Goal: Obtain resource: Obtain resource

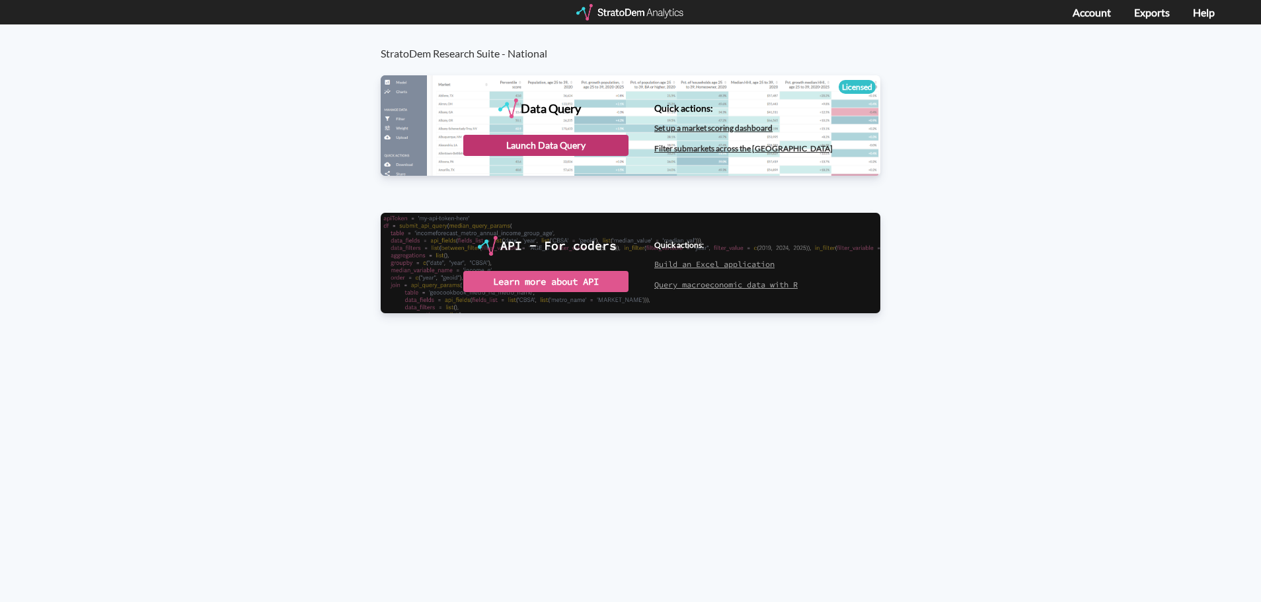
click at [526, 147] on div "Launch Data Query" at bounding box center [545, 145] width 165 height 21
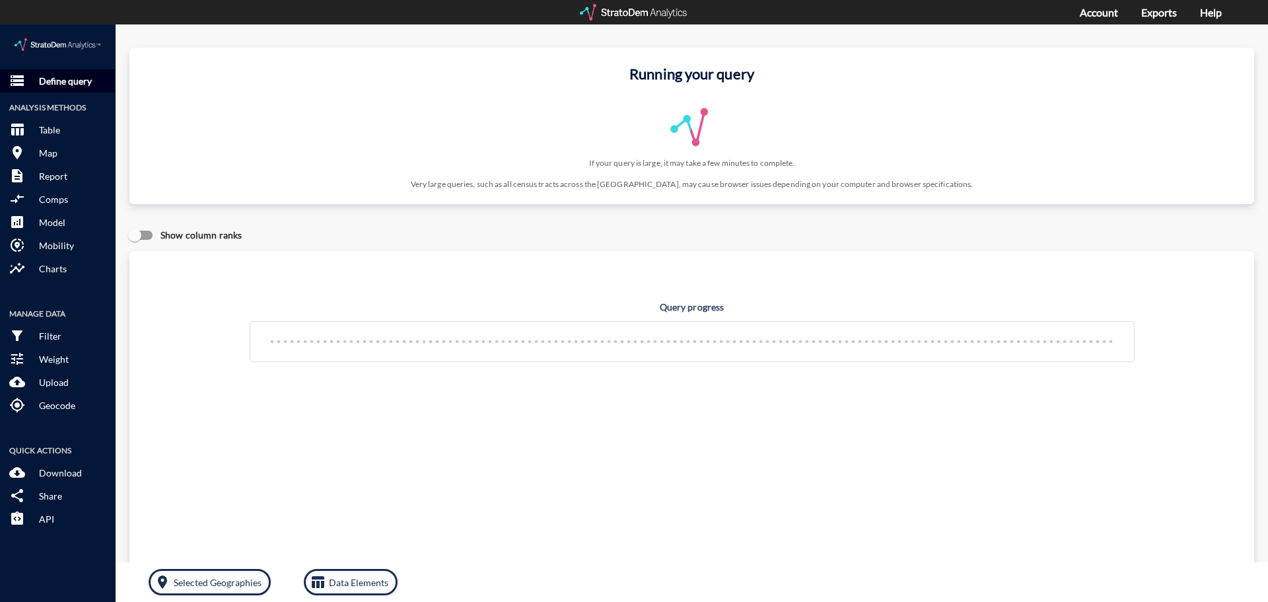
click p "Define query"
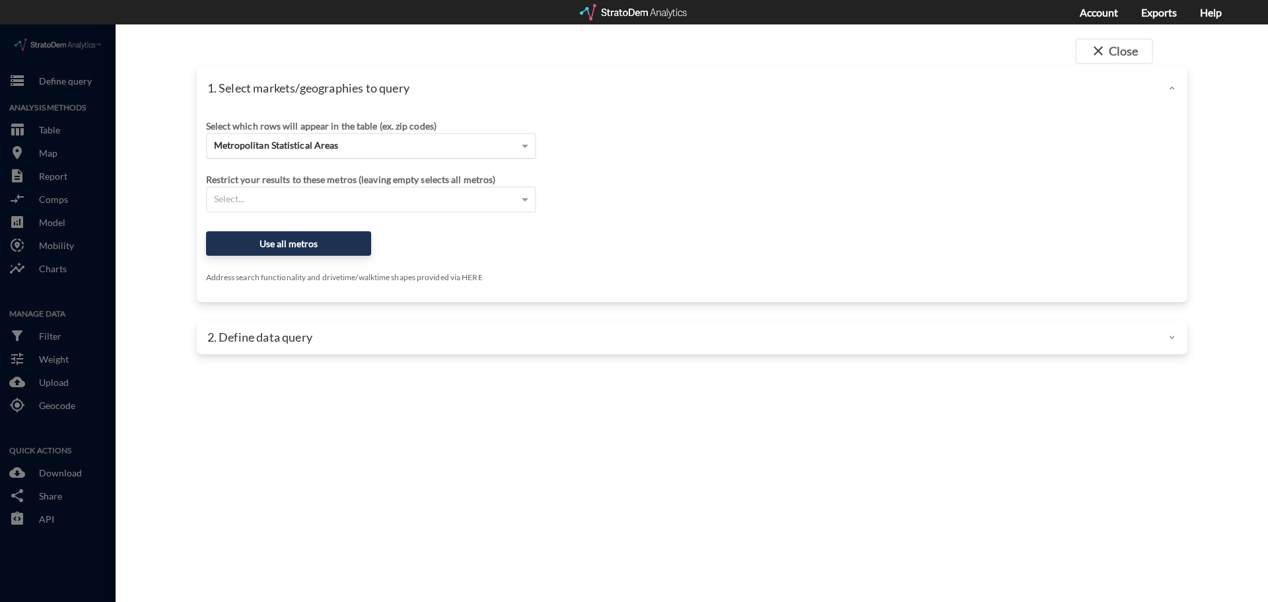
click span "Metropolitan Statistical Areas"
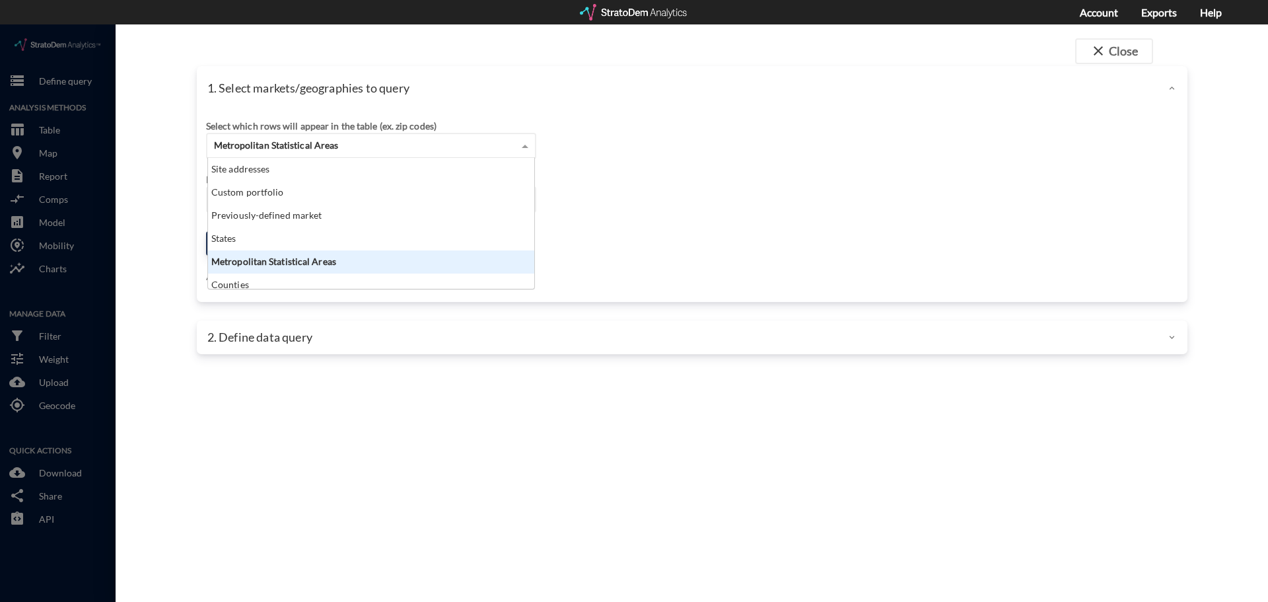
scroll to position [121, 318]
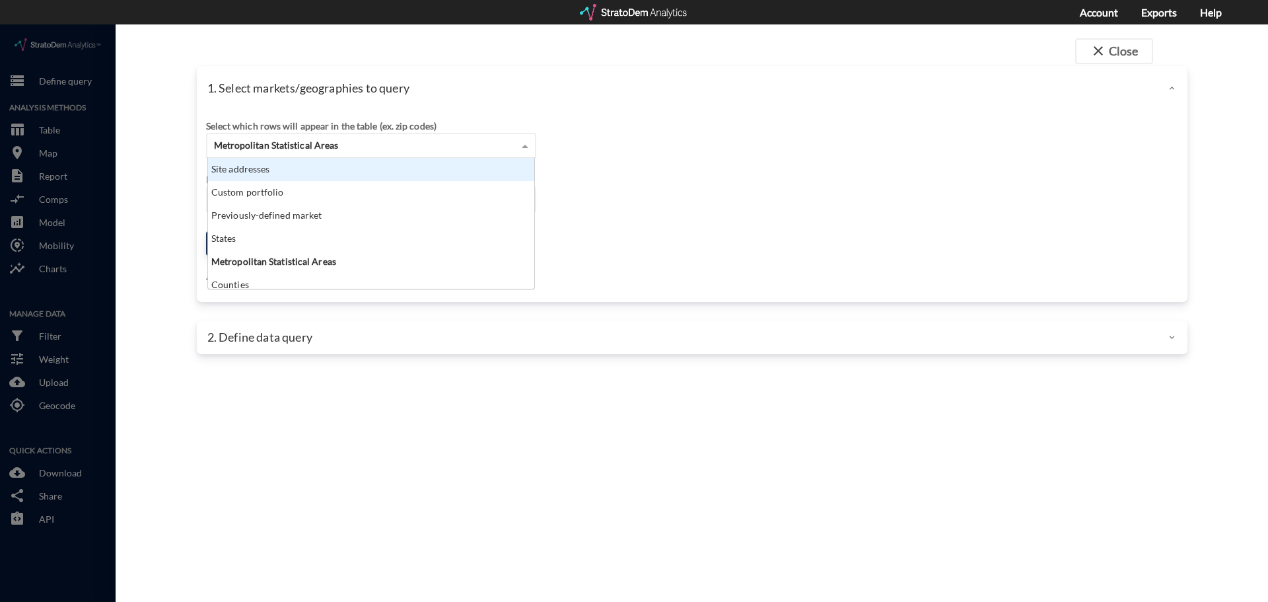
click div "Site addresses"
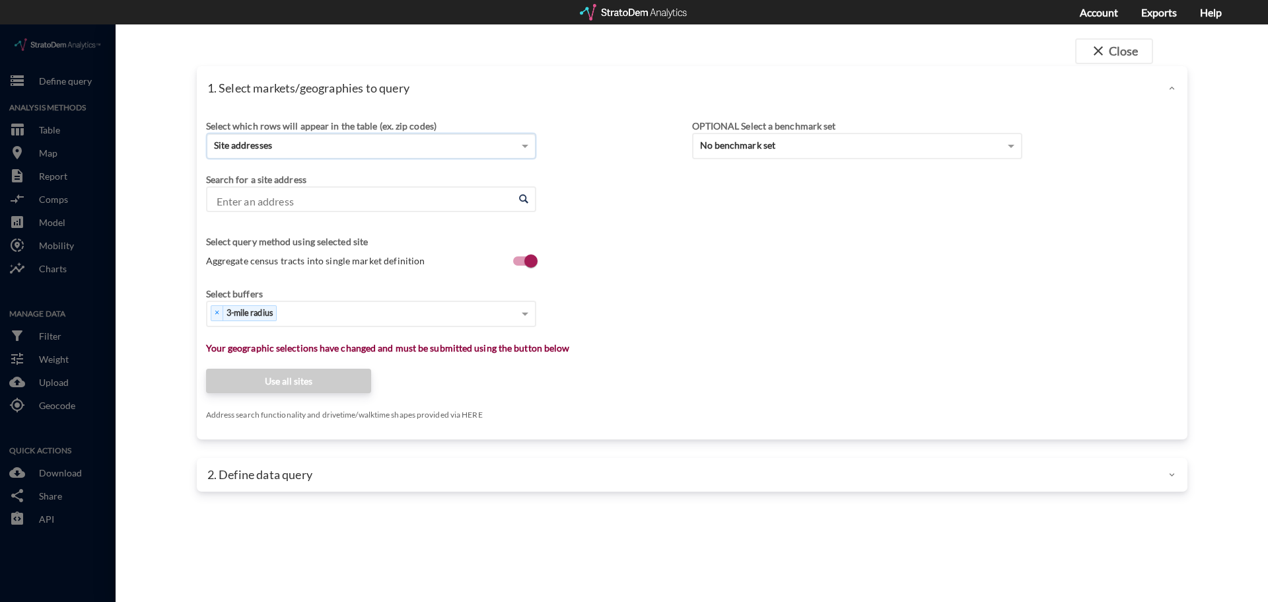
click input "Enter an address"
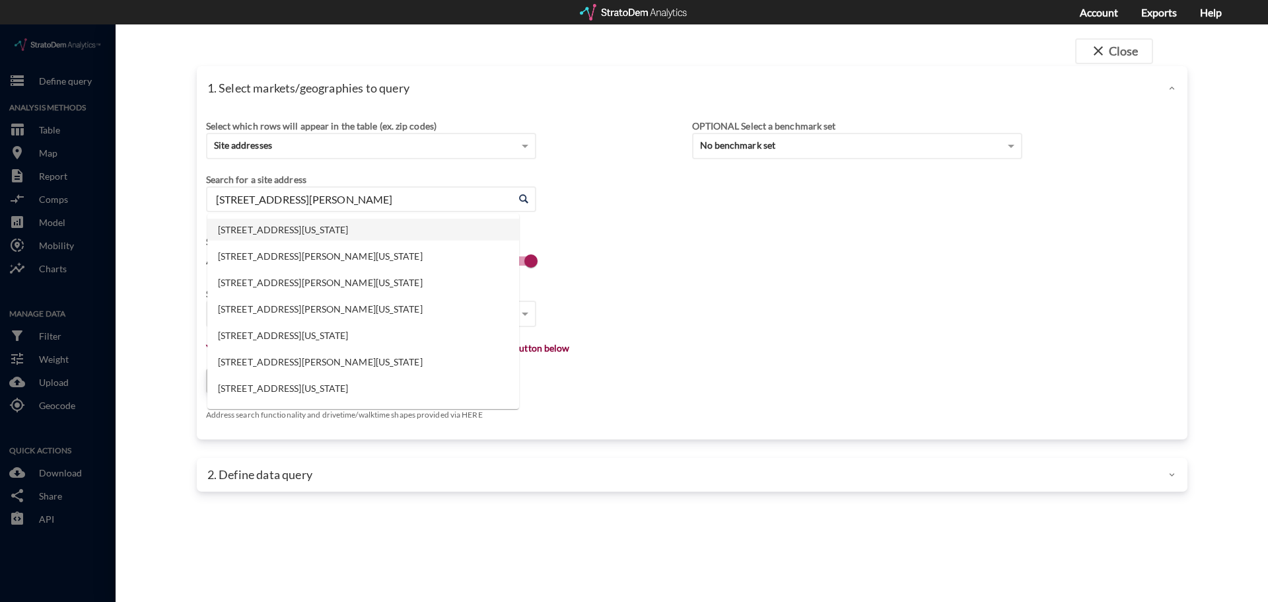
click li "1220 N Main St, Holly Springs, North Carolina"
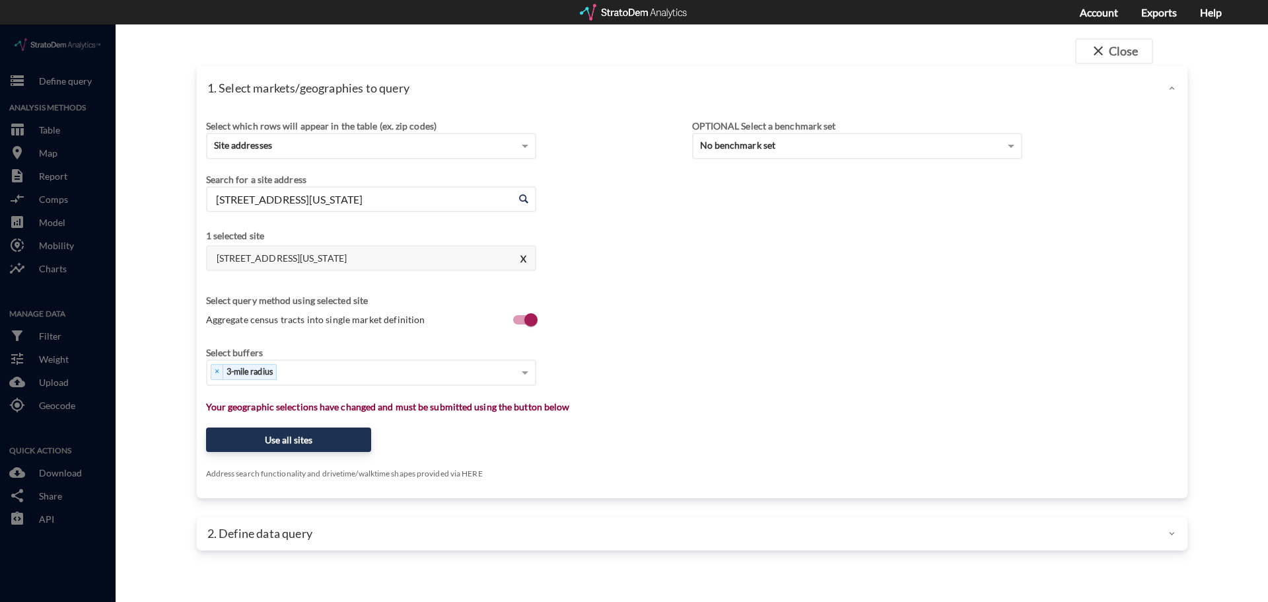
type input "1220 N Main St, Holly Springs, North Carolina"
click span "Aggregate census tracts into single market definition"
click input "Aggregate census tracts into single market definition"
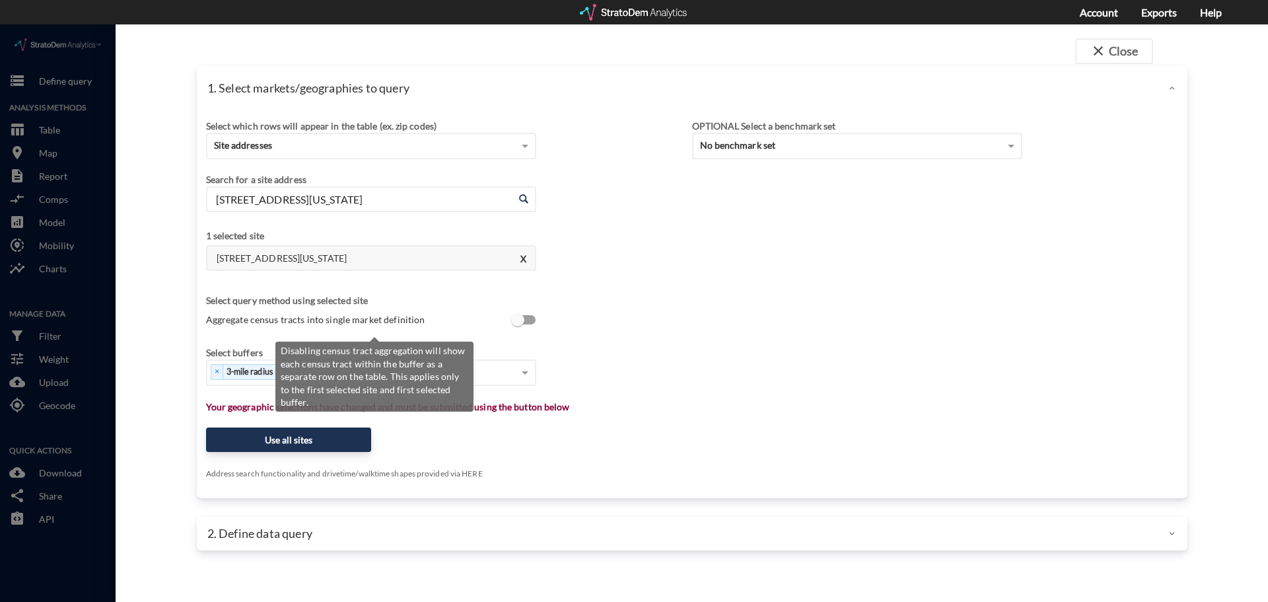
scroll to position [3, 0]
click input "Aggregate census tracts into single market definition"
checkbox input "true"
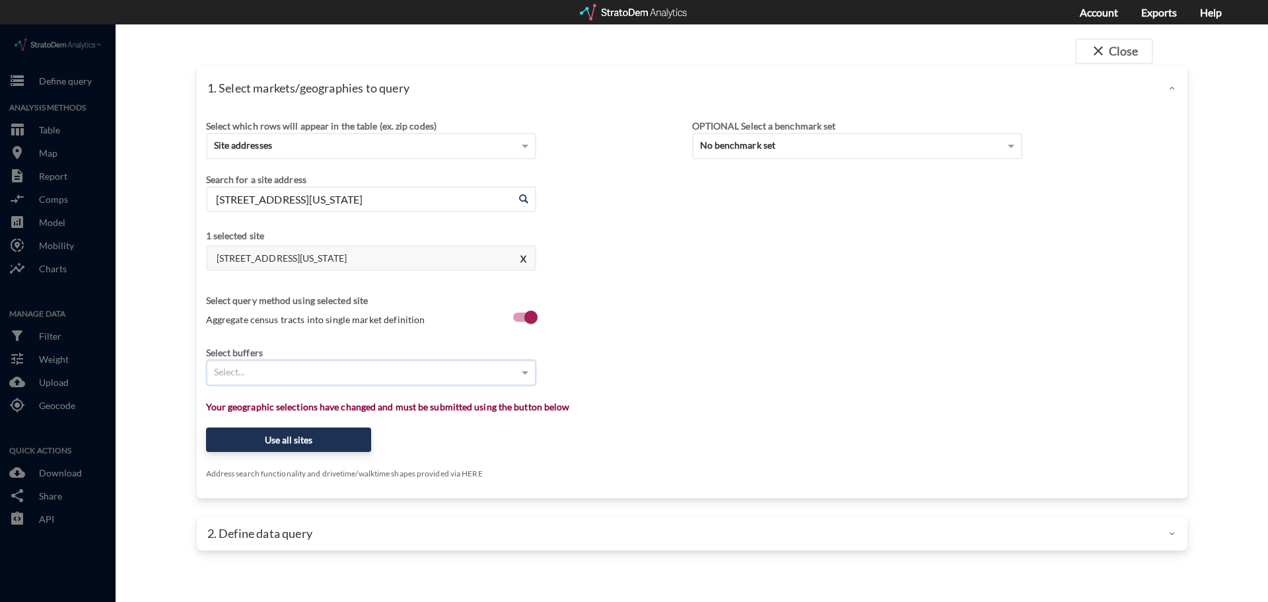
type input "1"
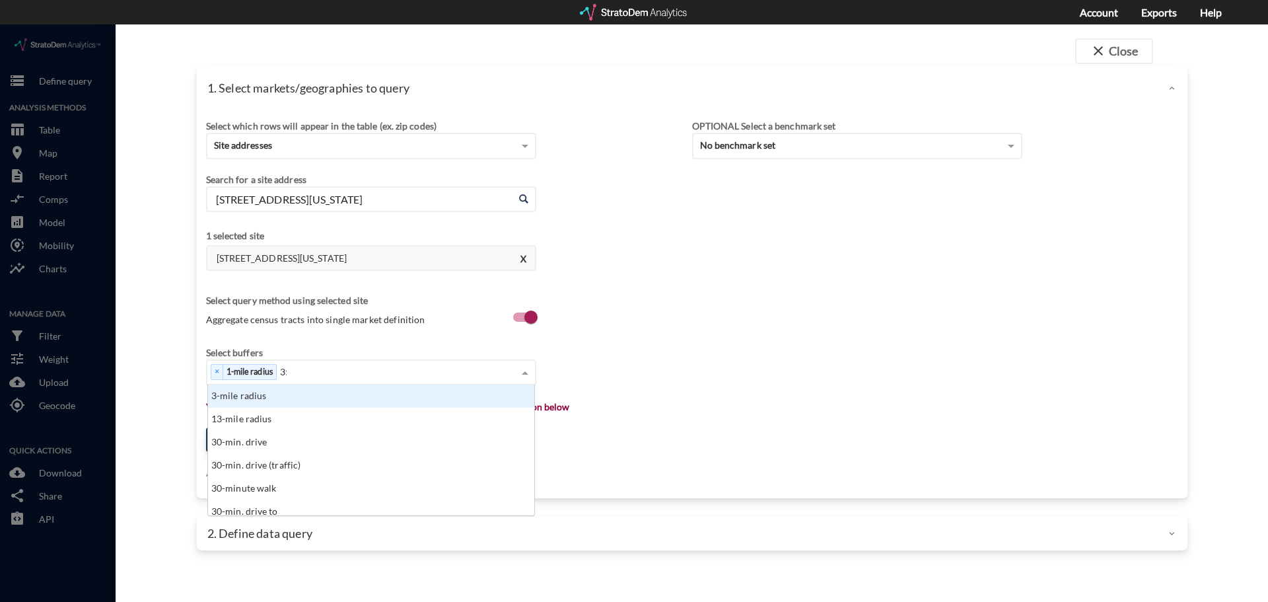
scroll to position [0, 0]
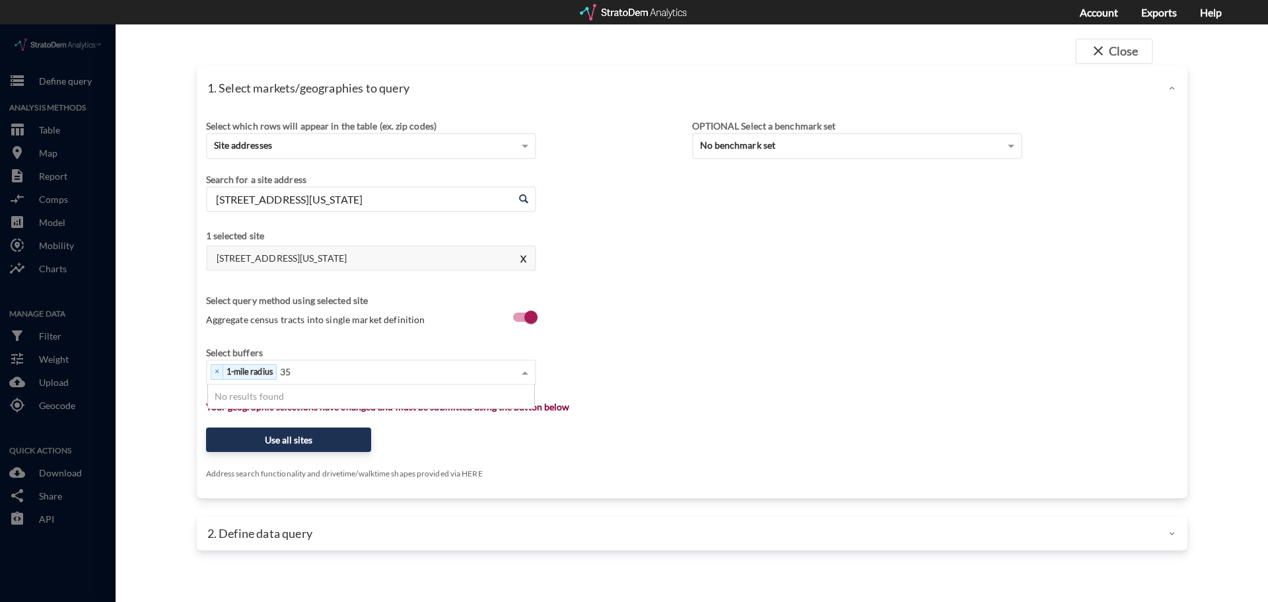
type input "3"
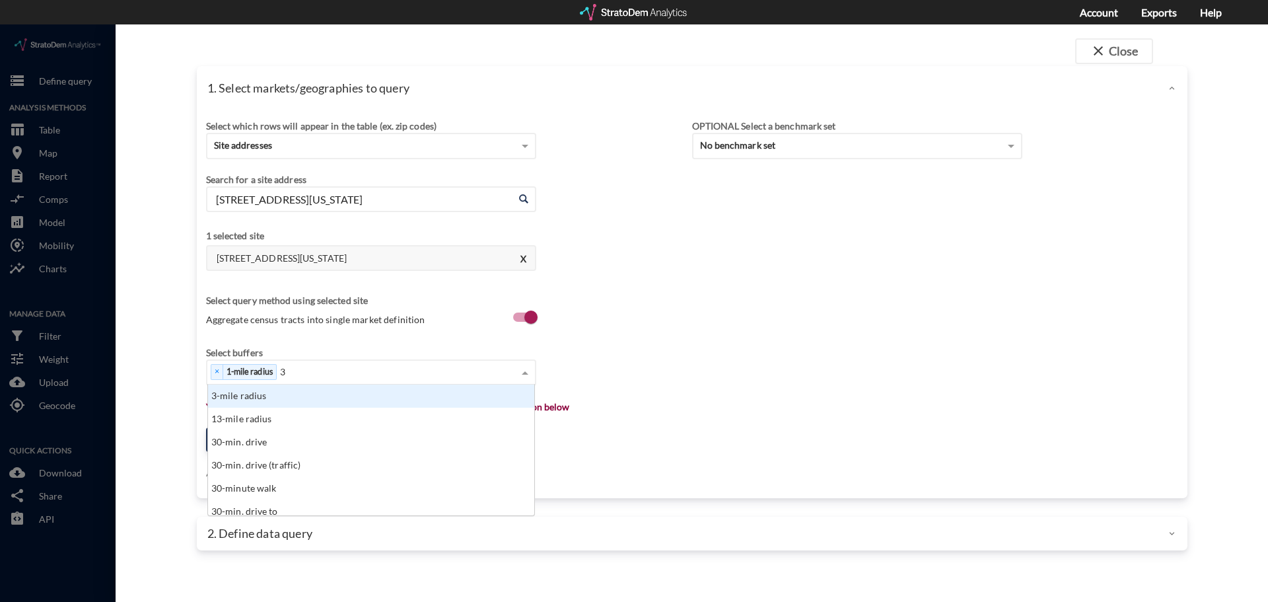
scroll to position [121, 318]
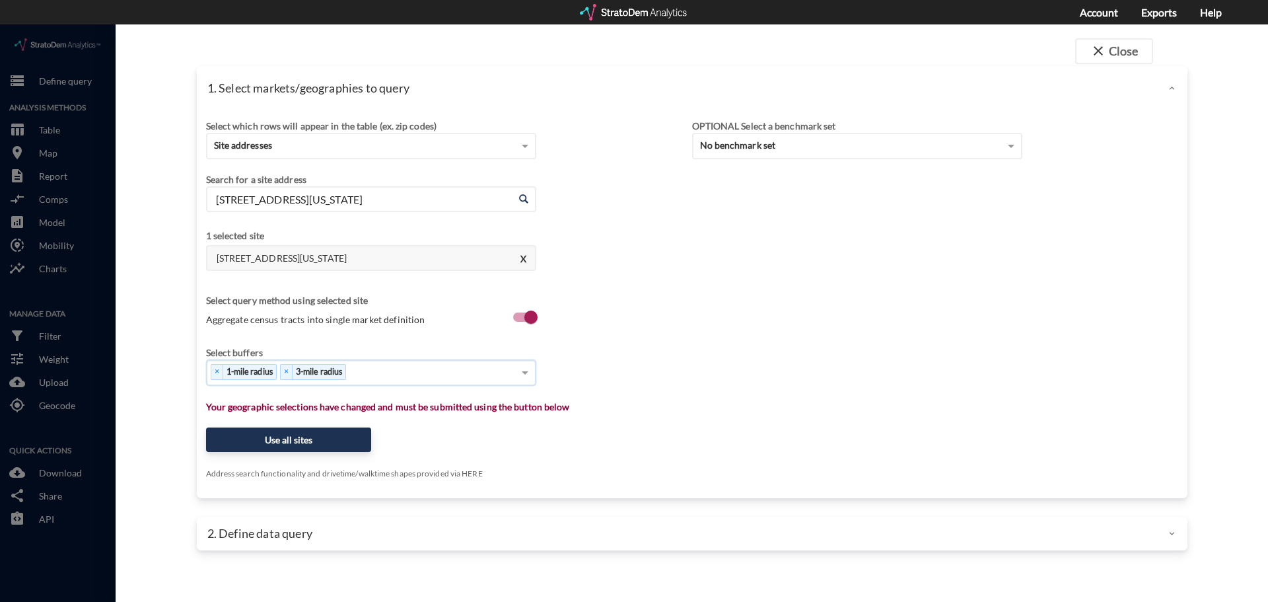
type input "5"
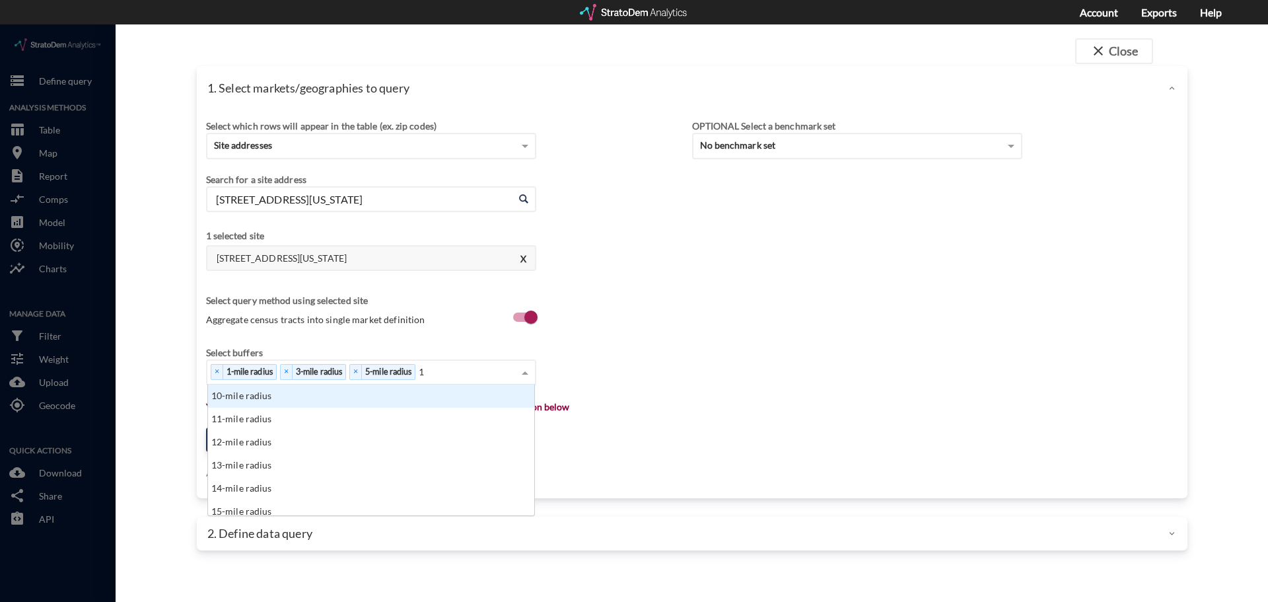
type input "10"
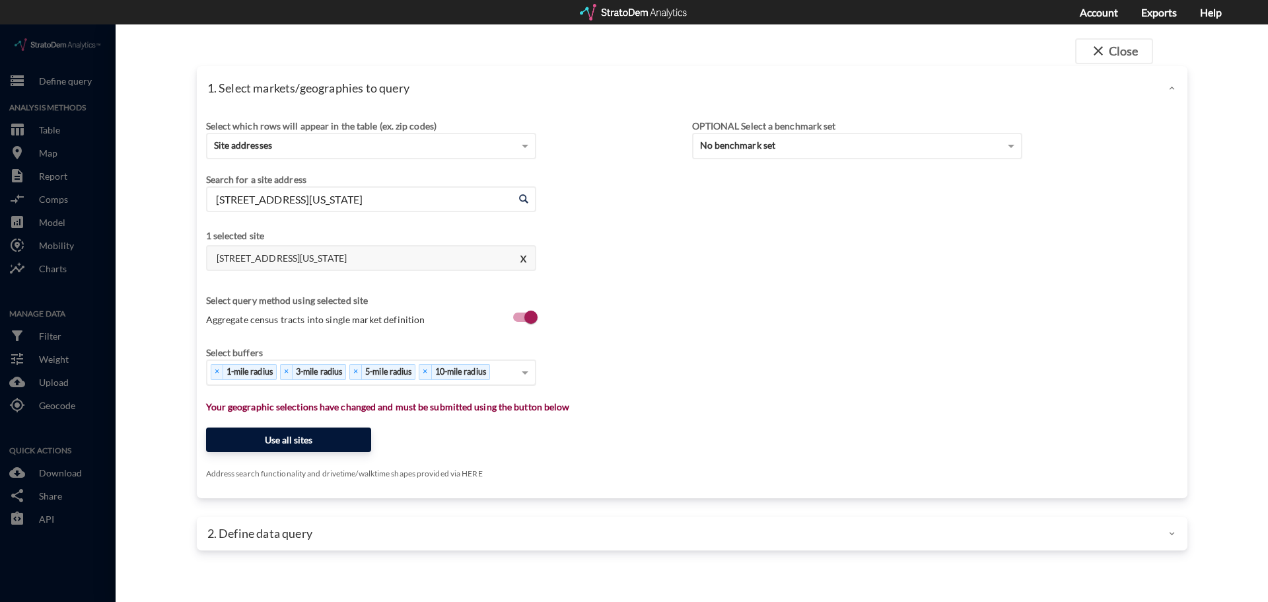
click button "Use all sites"
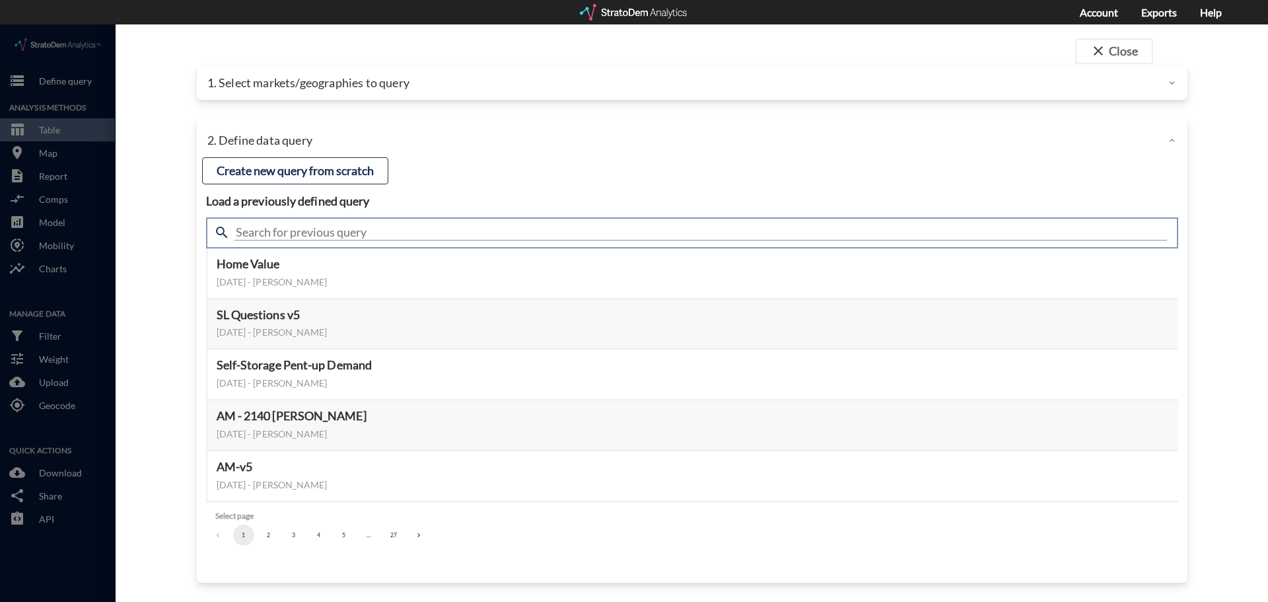
click input "text"
type input "housing"
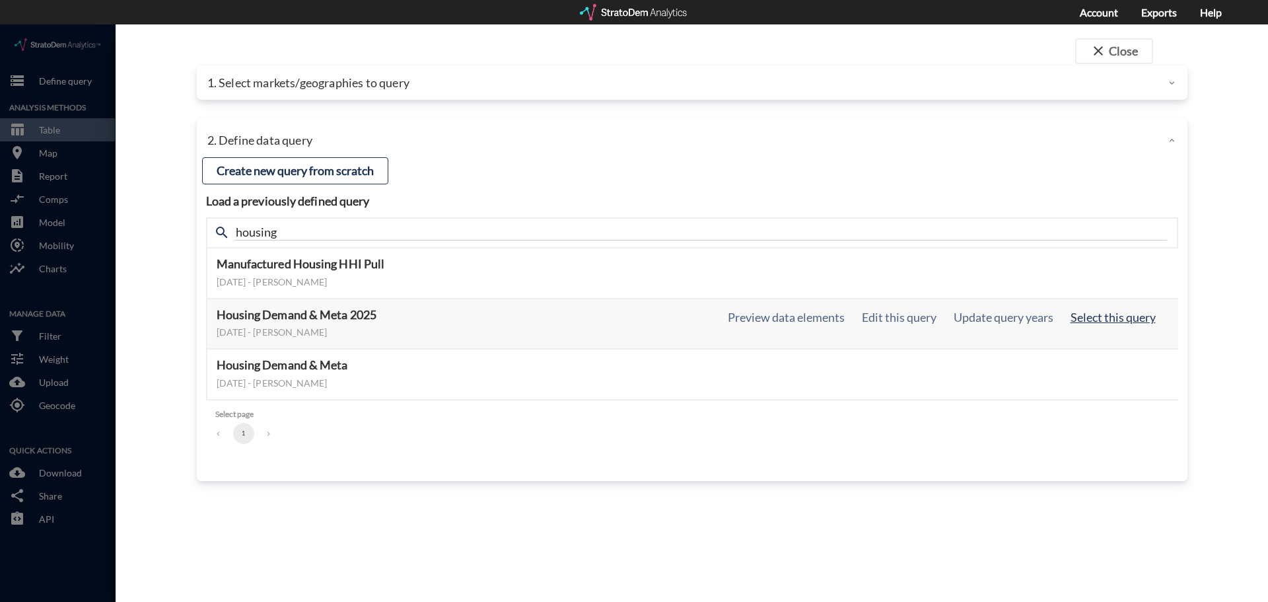
click button "Select this query"
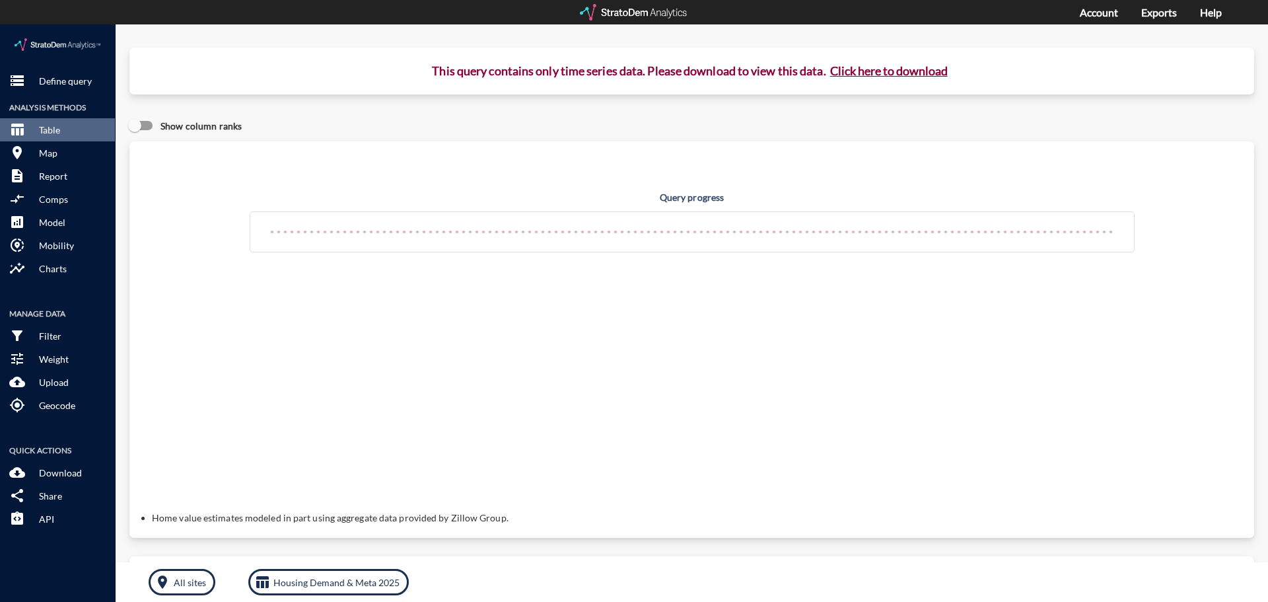
click button "Click here to download"
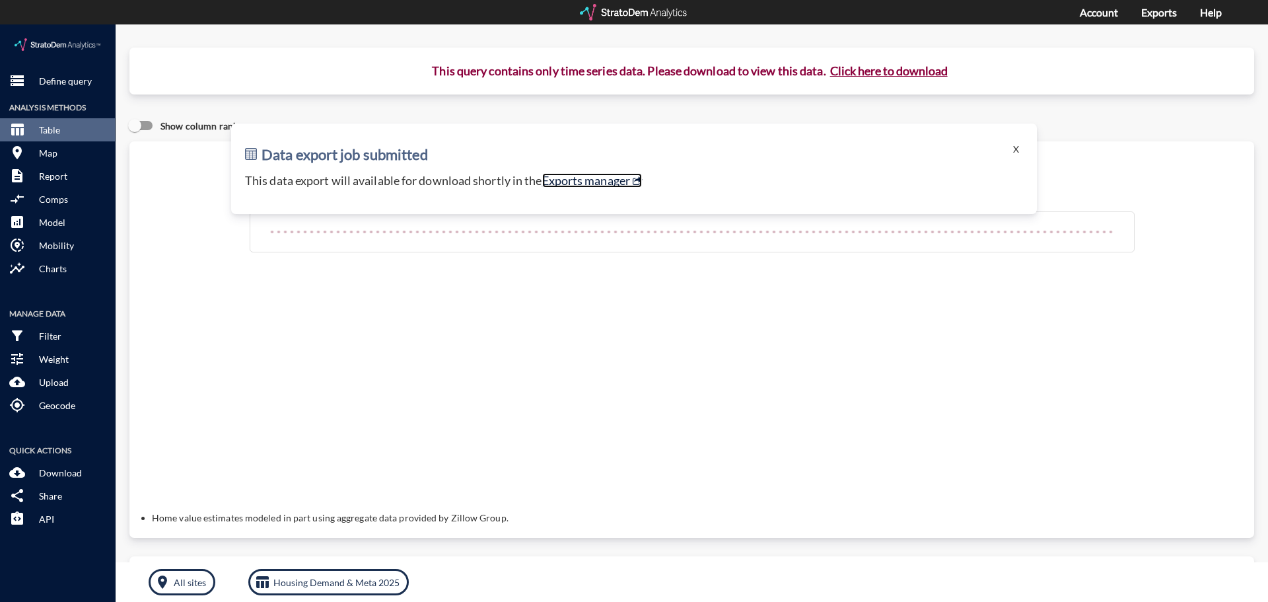
click link "Exports manager"
click button "X"
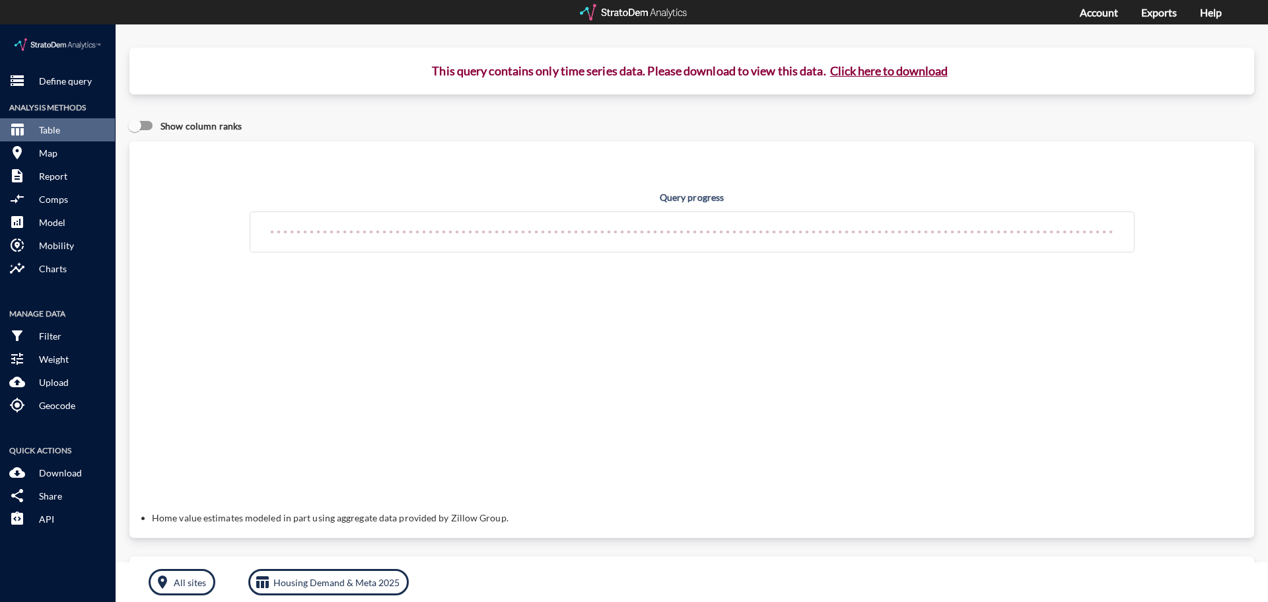
click button "Click here to download"
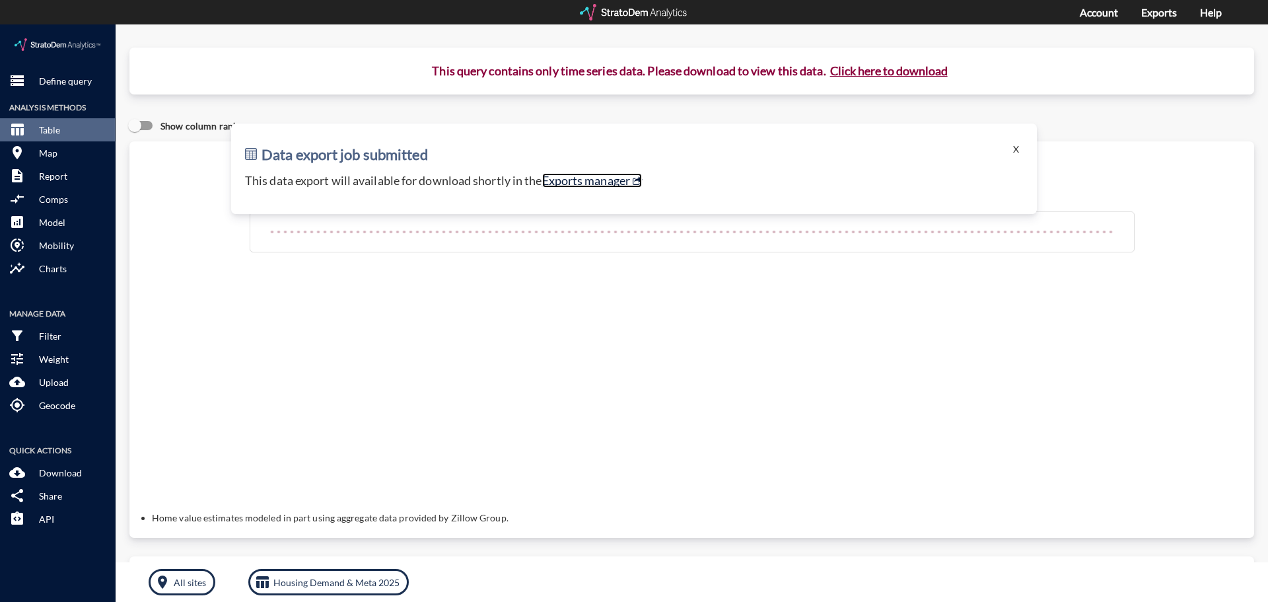
click link "Exports manager"
click p "Define query"
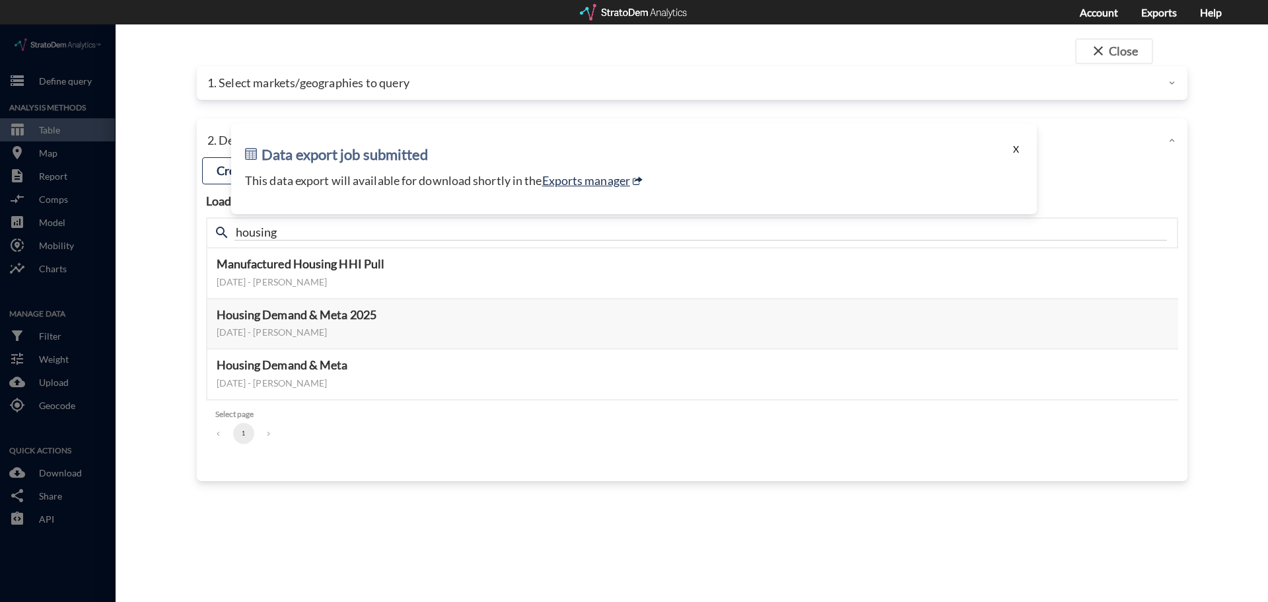
click button "X"
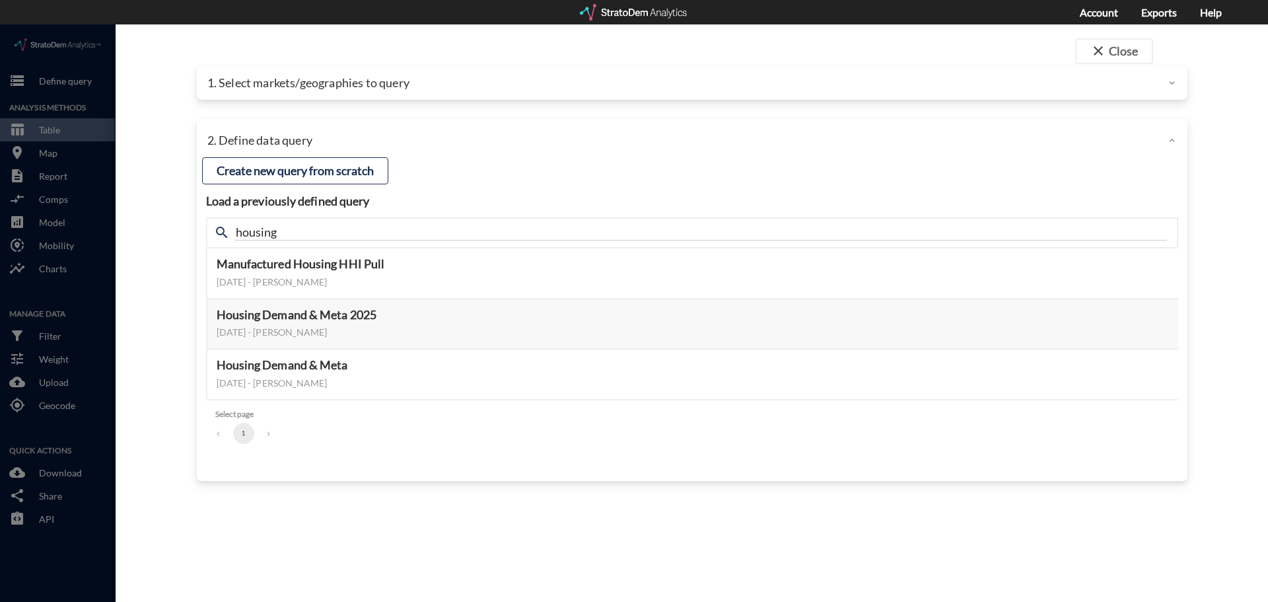
click div "1. Select markets/geographies to query"
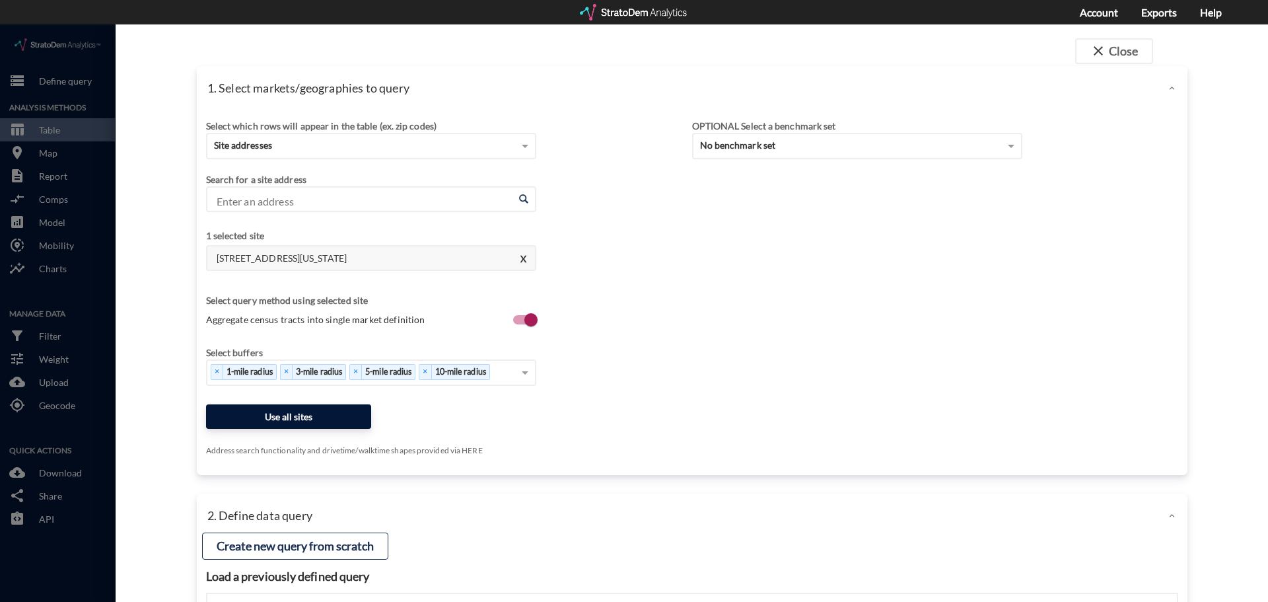
click button "Use all sites"
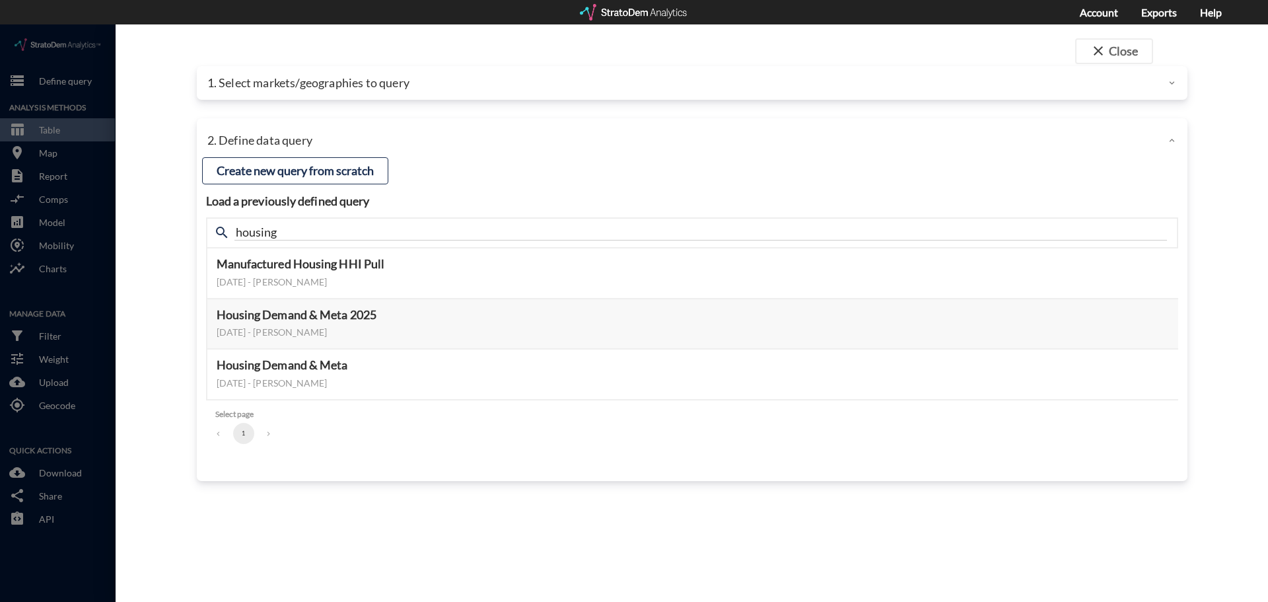
click div "close Close 1. Select markets/geographies to query Select which rows will appea…"
click p "1. Select markets/geographies to query"
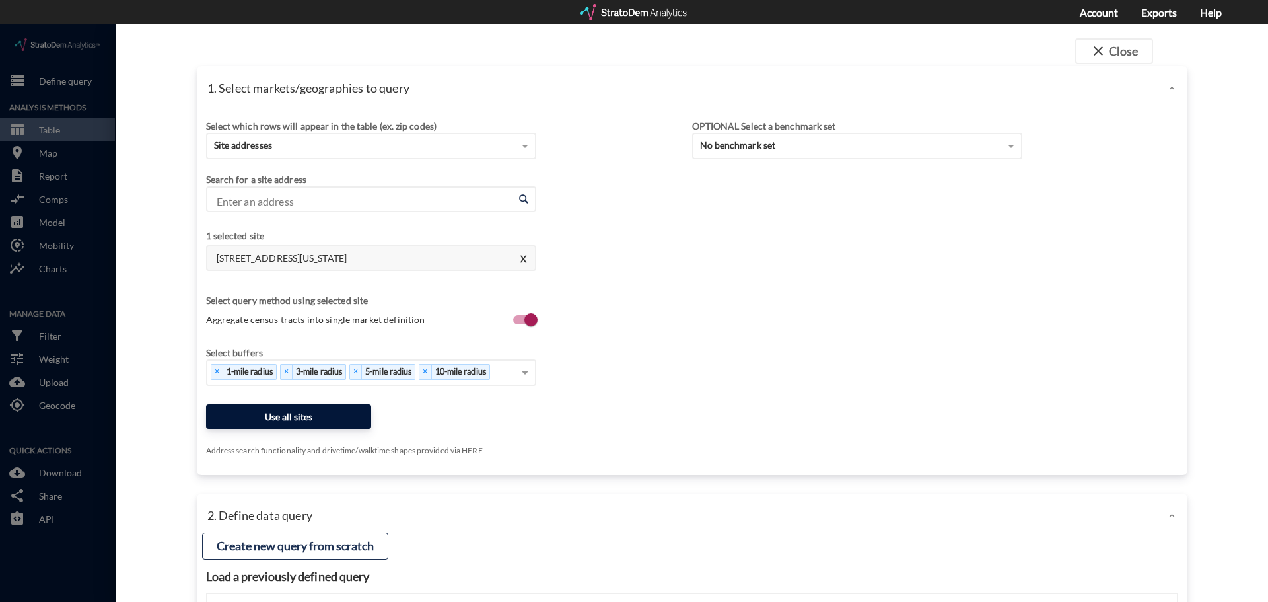
click button "Use all sites"
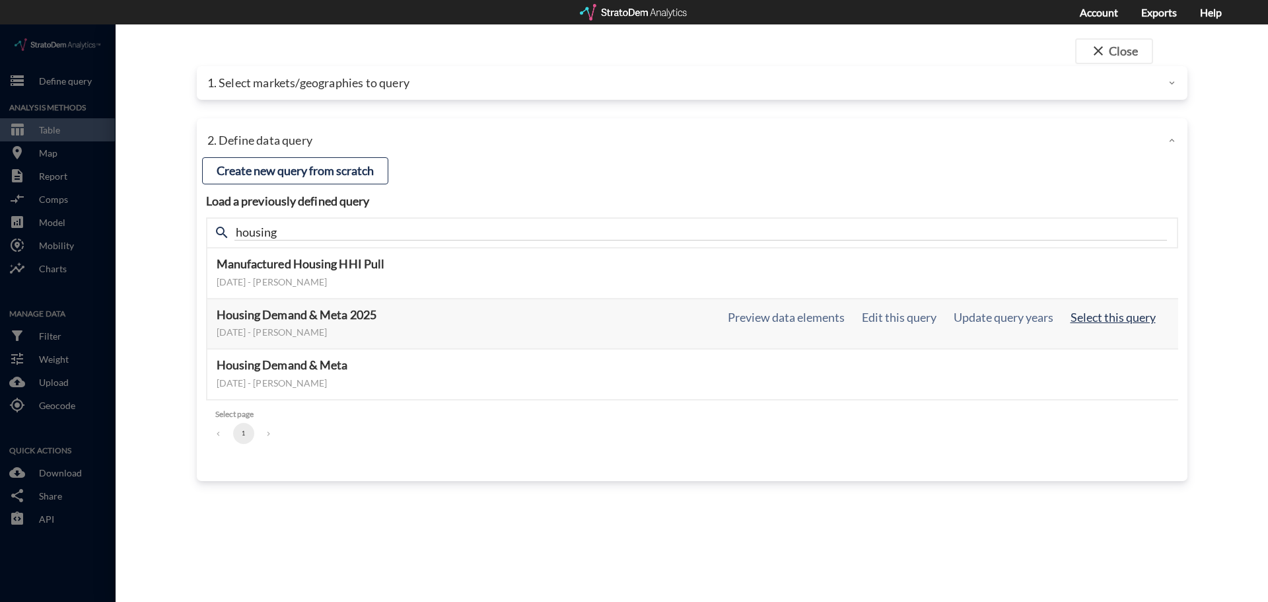
click button "Select this query"
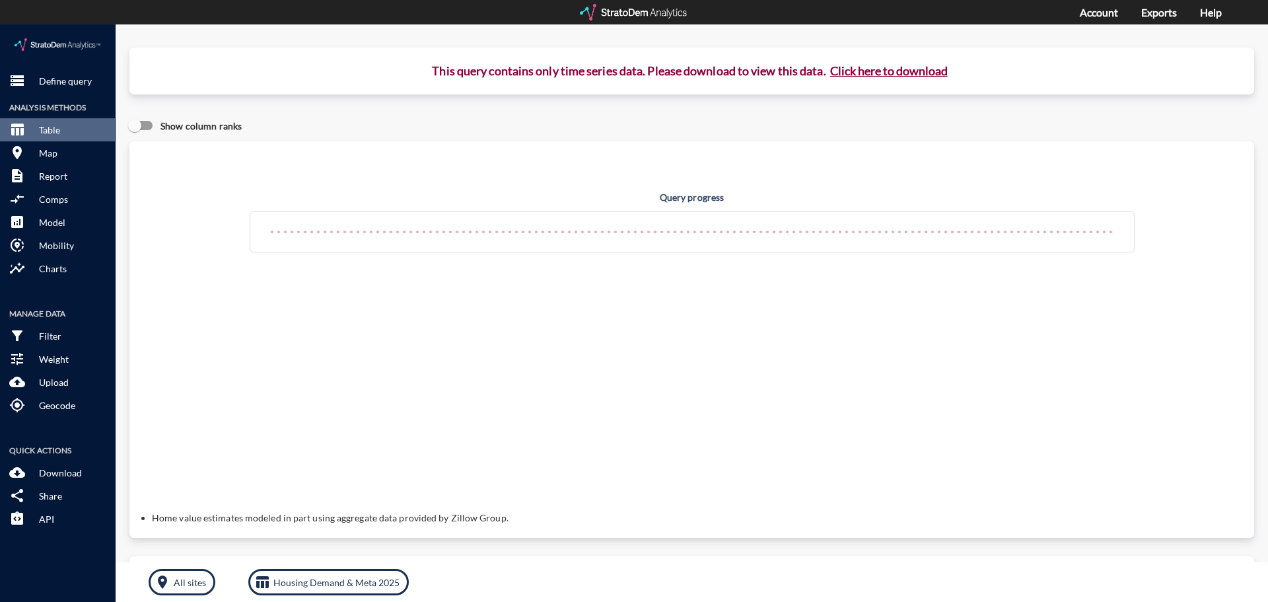
click button "Click here to download"
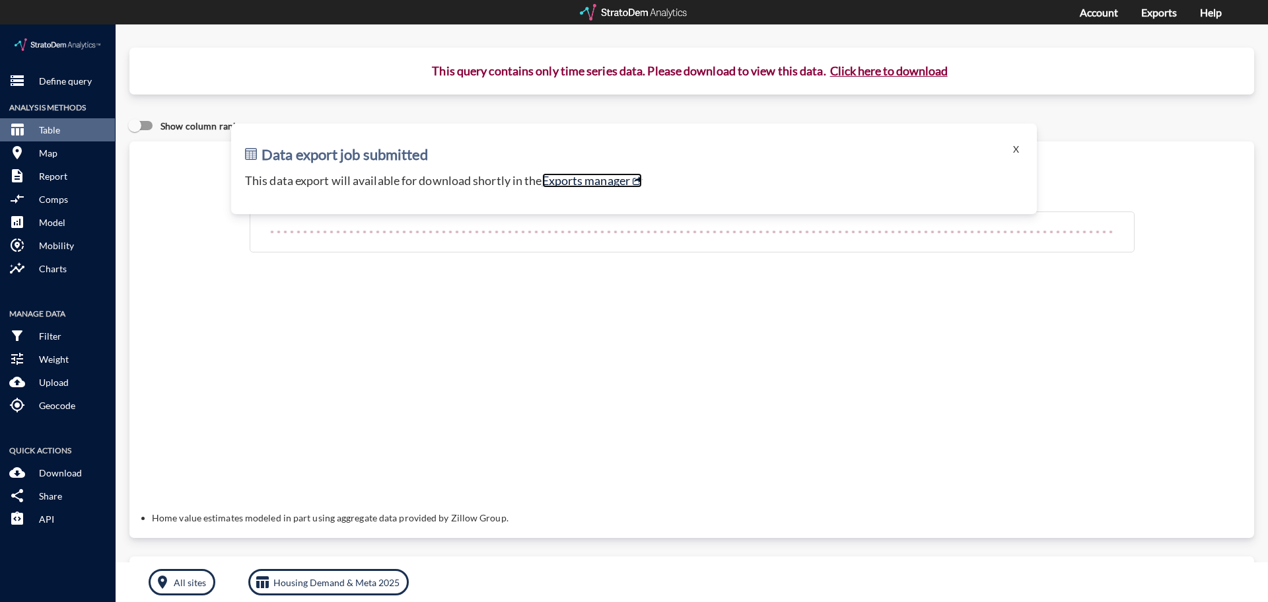
click link "Exports manager"
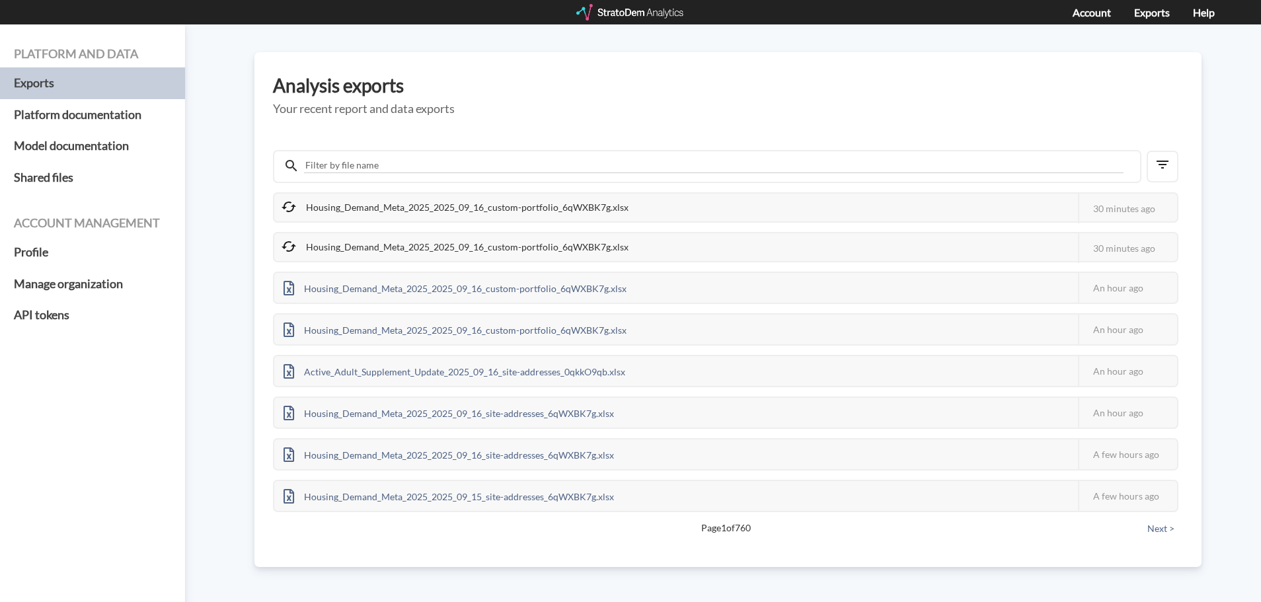
click at [213, 131] on div "Platform and data Exports Platform documentation Model documentation Shared fil…" at bounding box center [630, 312] width 1261 height 577
